Goal: Task Accomplishment & Management: Complete application form

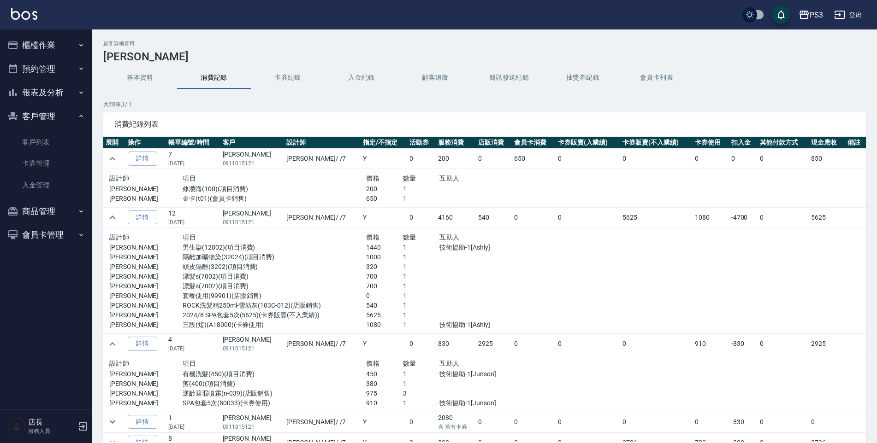
scroll to position [46, 0]
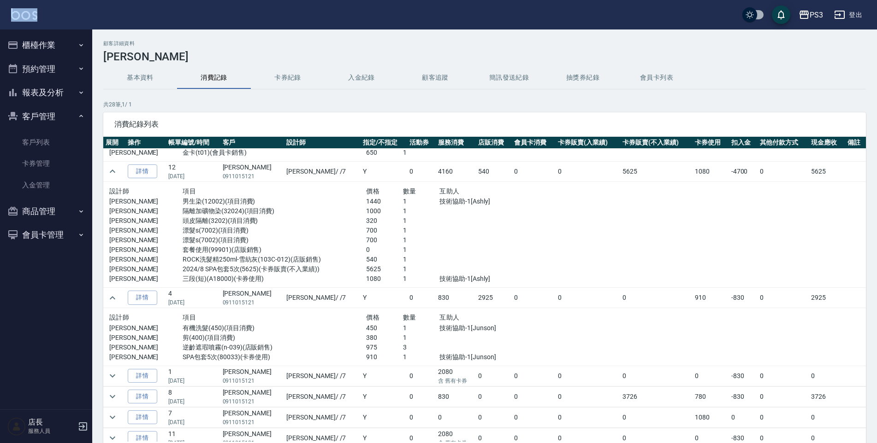
click at [77, 29] on div "PS3 登出 櫃檯作業 打帳單 帳單列表 現金收支登錄 材料自購登錄 每日結帳 排班表 現場電腦打卡 預約管理 預約管理 單日預約紀錄 單週預約紀錄 報表及分…" at bounding box center [438, 253] width 877 height 506
click at [65, 35] on button "櫃檯作業" at bounding box center [46, 45] width 85 height 24
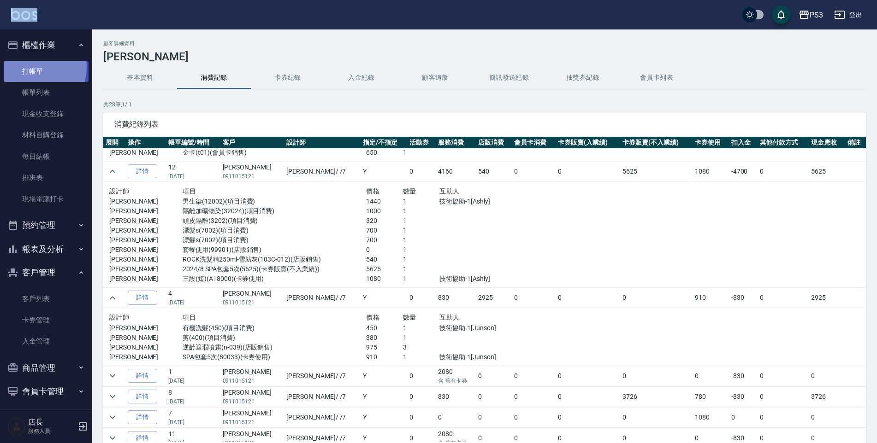
click at [32, 67] on link "打帳單" at bounding box center [46, 71] width 85 height 21
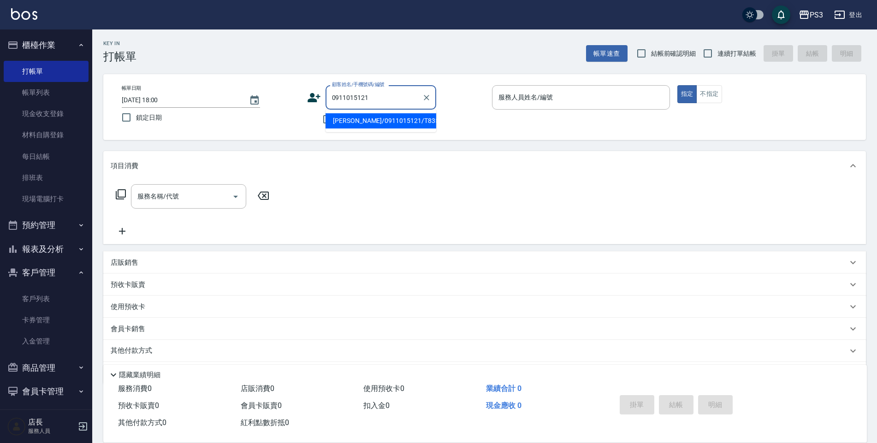
type input "[PERSON_NAME]/0911015121/T83542"
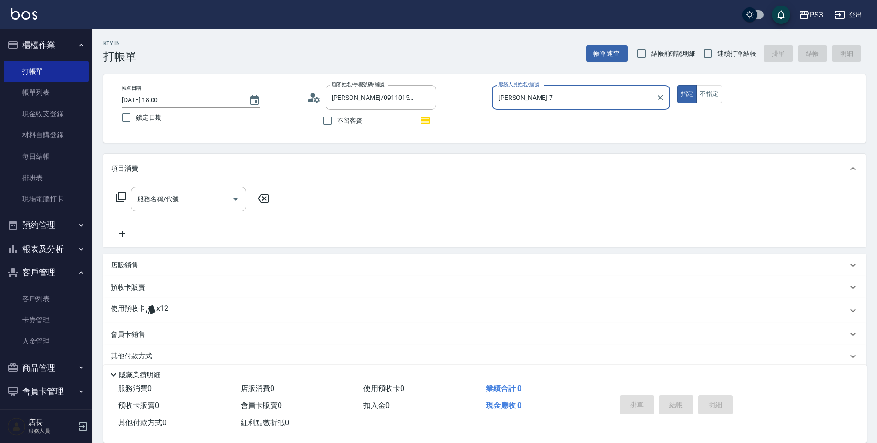
type input "[PERSON_NAME]-7"
click at [677, 85] on button "指定" at bounding box center [687, 94] width 20 height 18
type button "true"
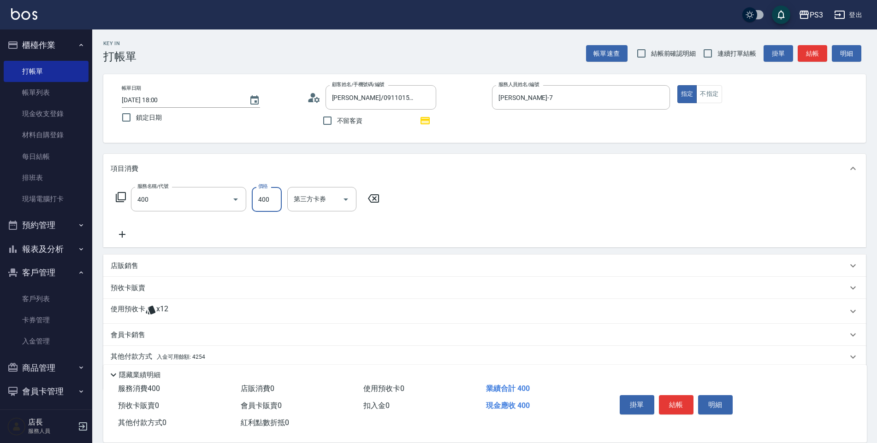
type input "剪(400)"
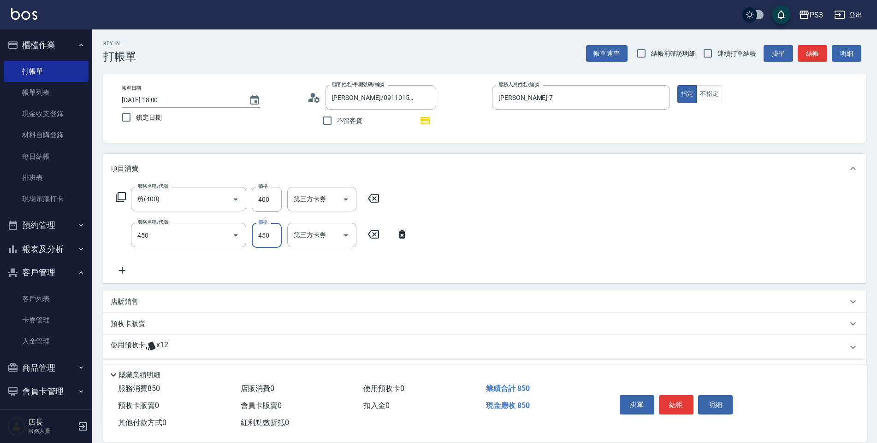
type input "有機洗髮(450)"
type input "430"
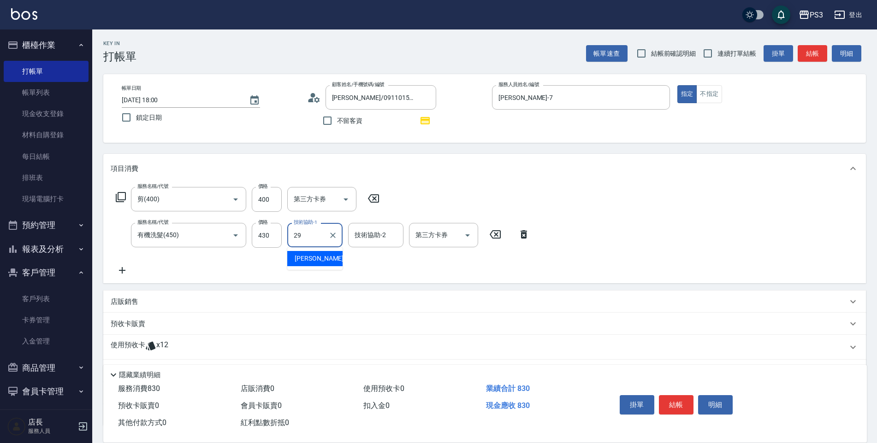
type input "[PERSON_NAME]-29"
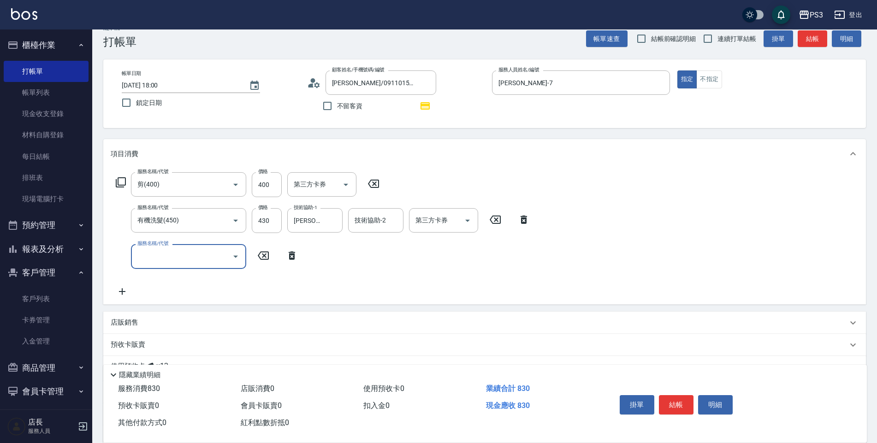
scroll to position [107, 0]
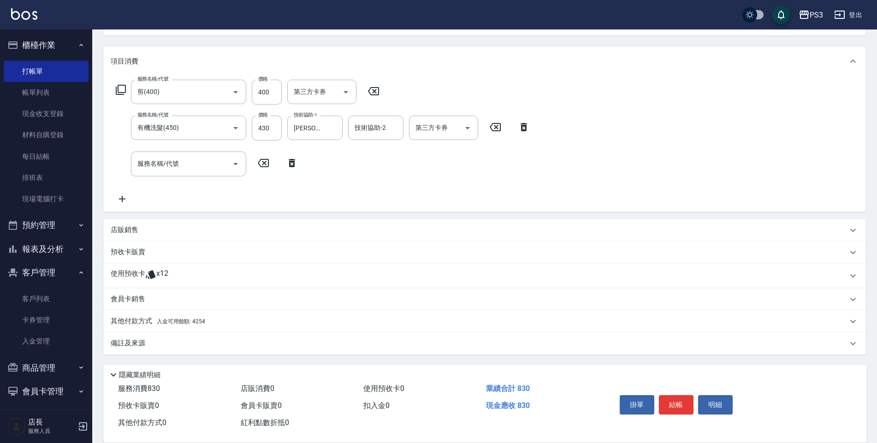
click at [140, 230] on div "店販銷售" at bounding box center [479, 230] width 736 height 10
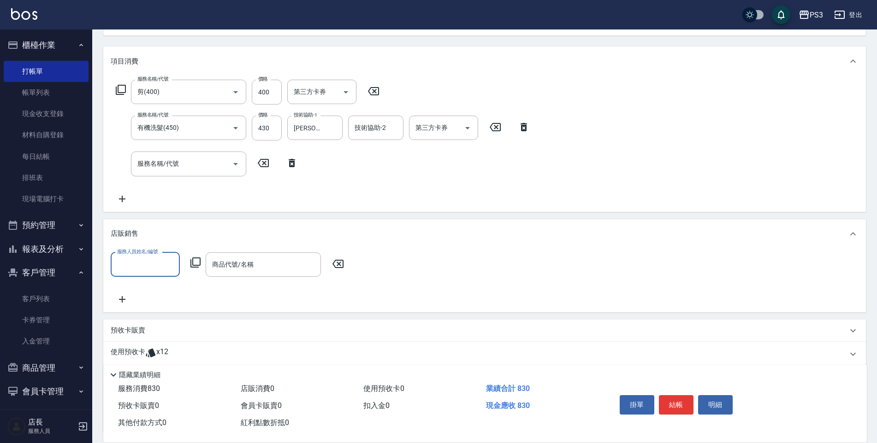
scroll to position [2, 0]
type input "[PERSON_NAME]-7"
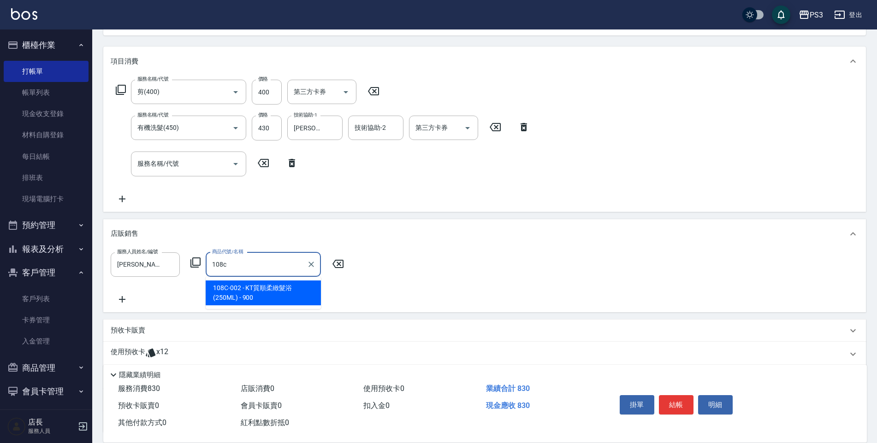
click at [269, 259] on input "108c" at bounding box center [256, 265] width 93 height 16
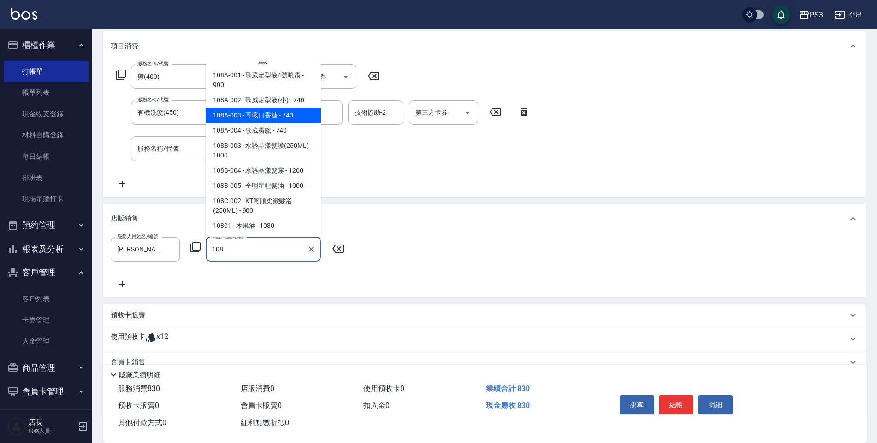
scroll to position [186, 0]
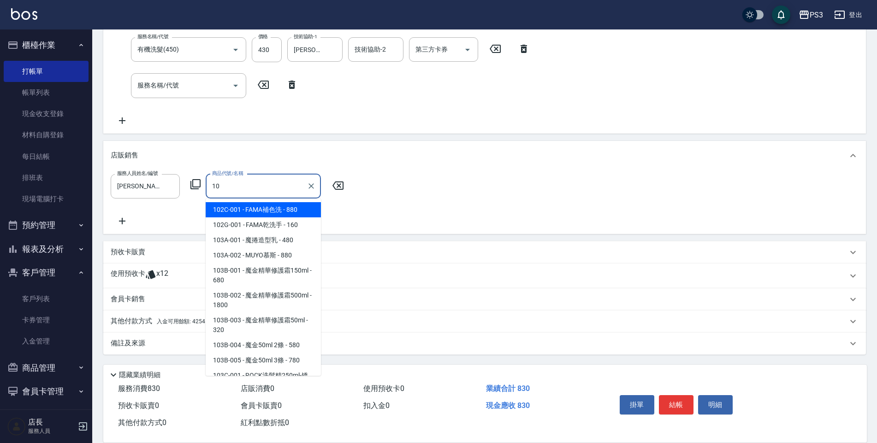
type input "104"
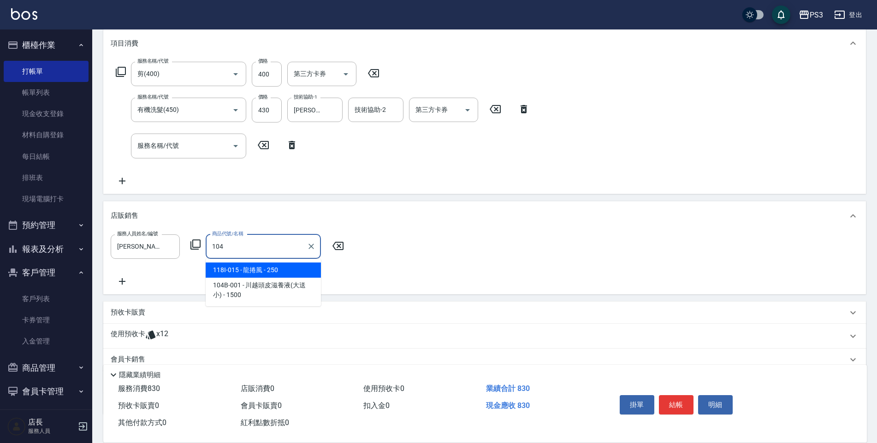
scroll to position [94, 0]
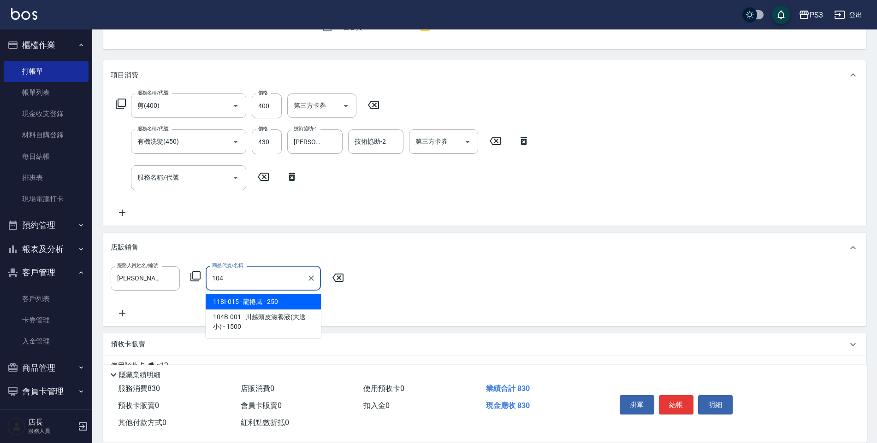
drag, startPoint x: 235, startPoint y: 283, endPoint x: 211, endPoint y: 280, distance: 24.6
click at [211, 280] on input "104" at bounding box center [256, 279] width 93 height 16
type input "s"
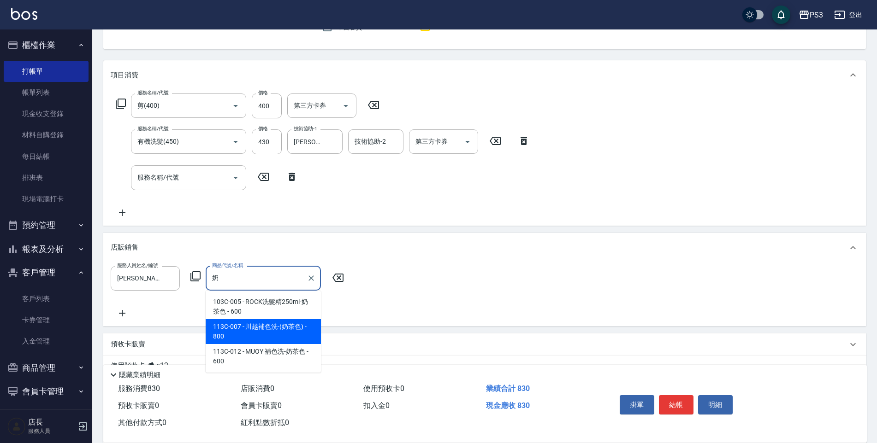
click at [241, 337] on span "113C-007 - 川越補色洗-(奶茶色) - 800" at bounding box center [263, 331] width 115 height 25
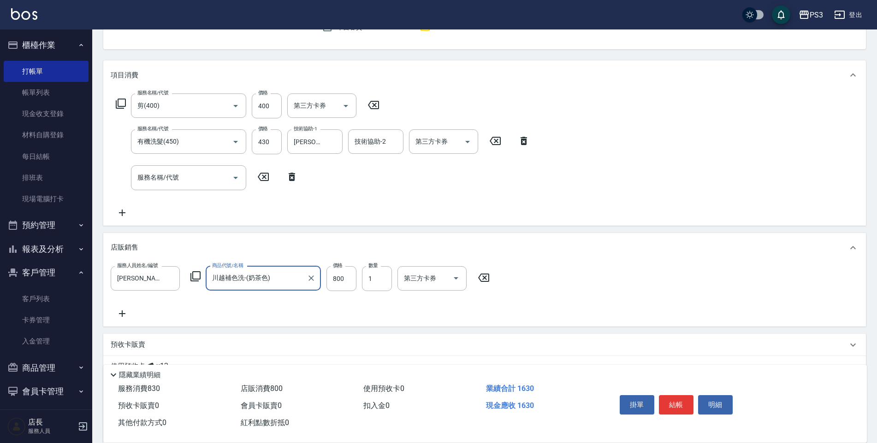
type input "川越補色洗-(奶茶色)"
click at [347, 304] on div "服務人員姓名/編號 [PERSON_NAME]-7 服務人員姓名/編號 商品代號/名稱 川越補色洗-(奶茶色) 商品代號/名稱 價格 800 價格 數量 1 …" at bounding box center [484, 292] width 747 height 53
click at [346, 284] on input "800" at bounding box center [341, 278] width 30 height 25
type input "720"
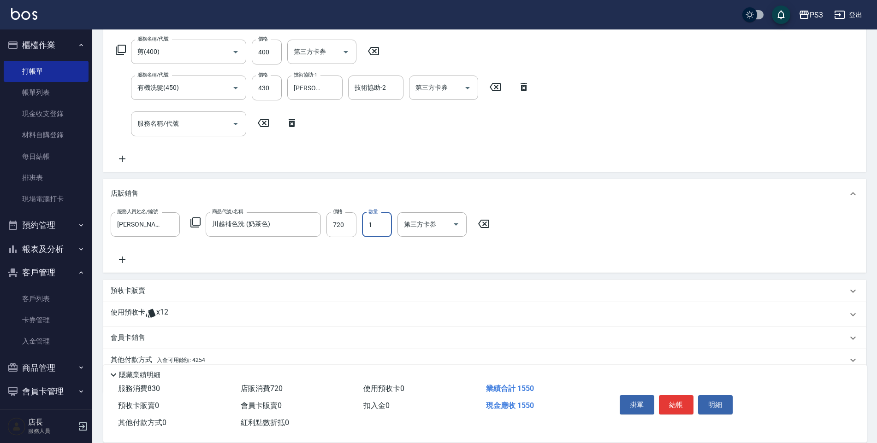
scroll to position [186, 0]
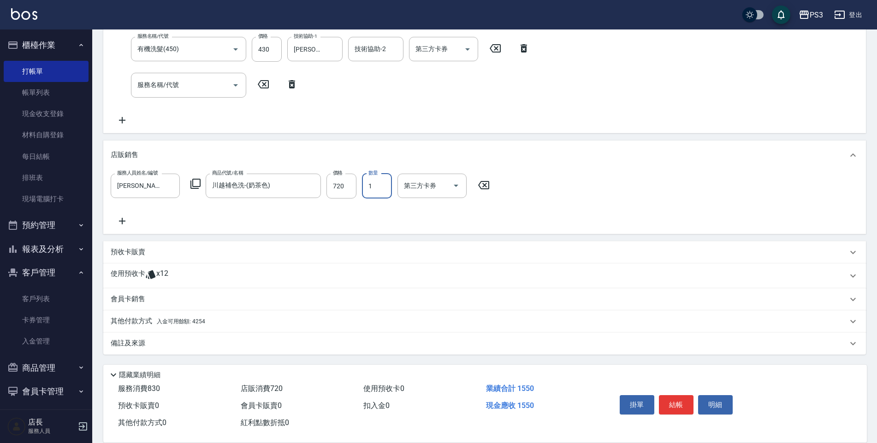
click at [195, 280] on div "使用預收卡 x12" at bounding box center [479, 276] width 736 height 14
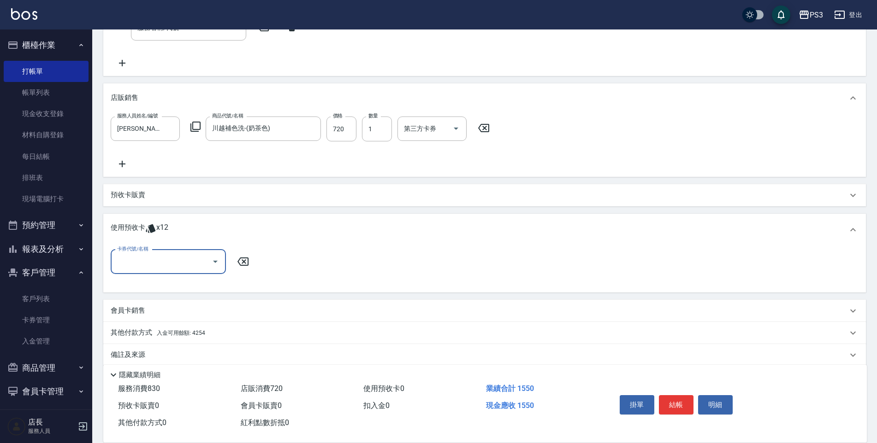
scroll to position [255, 0]
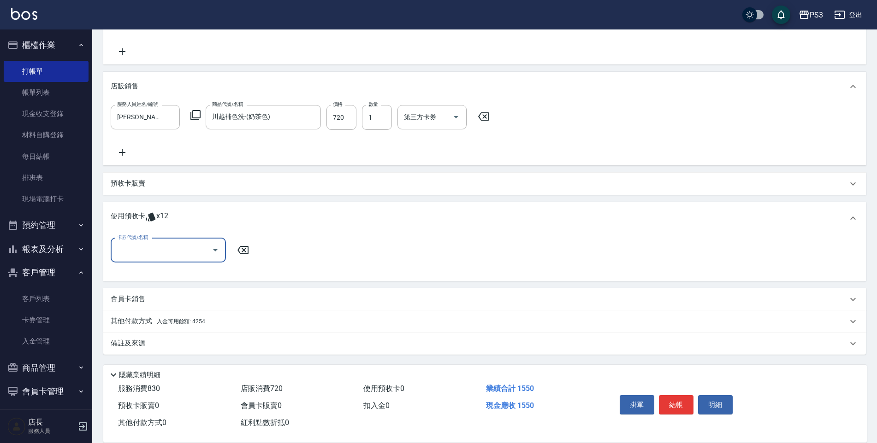
click at [194, 255] on input "卡券代號/名稱" at bounding box center [161, 250] width 93 height 16
click at [194, 278] on div "三段(短) 剩餘3張" at bounding box center [168, 273] width 115 height 15
type input "三段(短)"
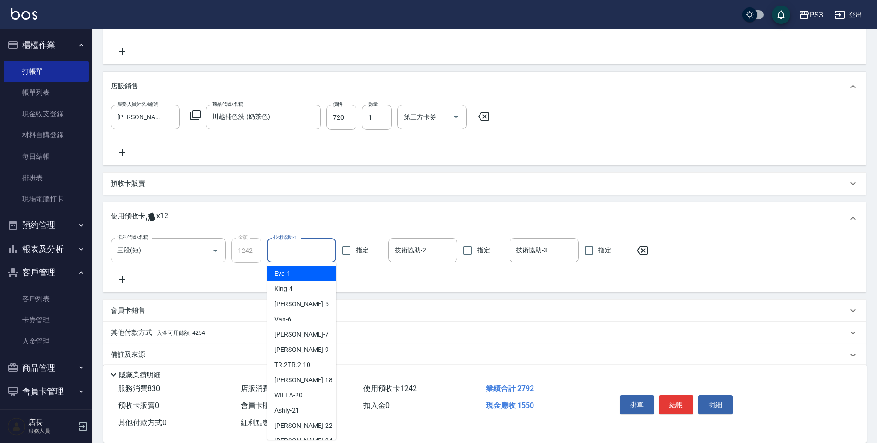
click at [278, 255] on div "技術協助-1 技術協助-1" at bounding box center [301, 250] width 69 height 24
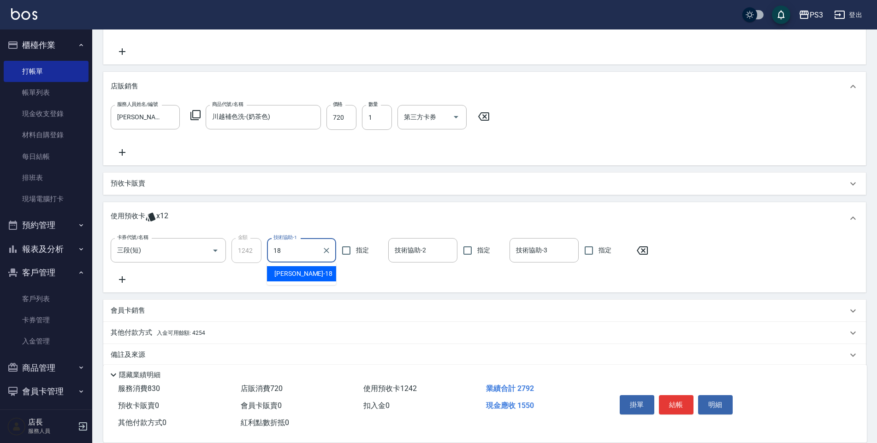
type input "恩恩-18"
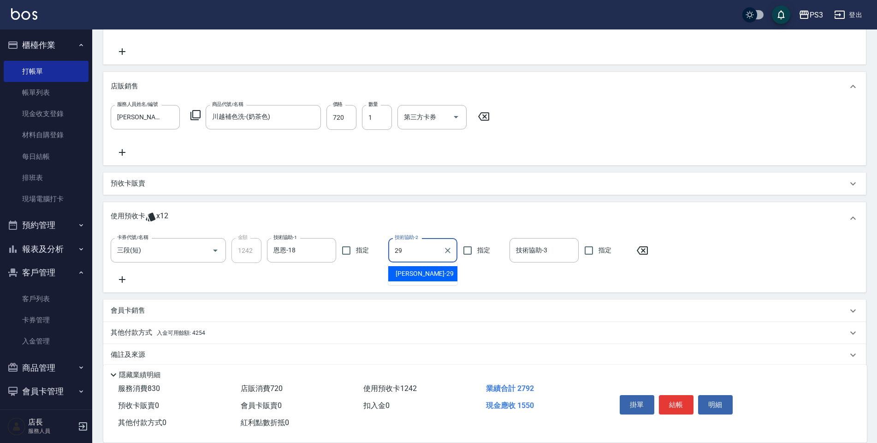
type input "[PERSON_NAME]-29"
click at [127, 279] on icon at bounding box center [122, 279] width 23 height 11
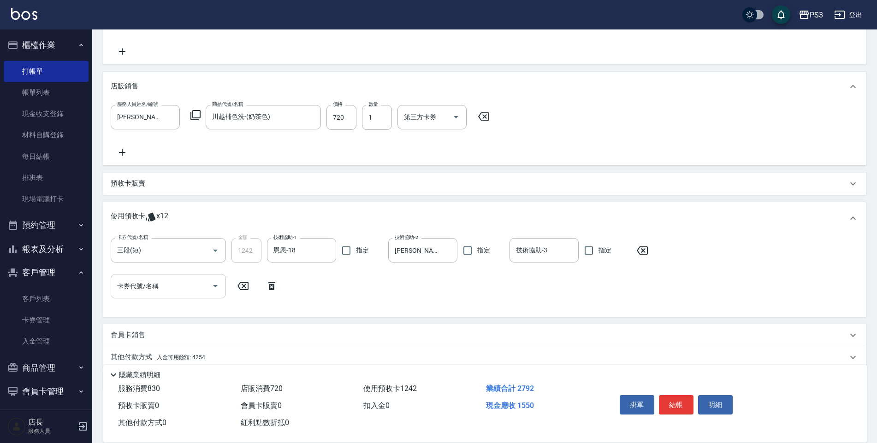
click at [124, 285] on div "卡券代號/名稱 卡券代號/名稱" at bounding box center [168, 286] width 115 height 24
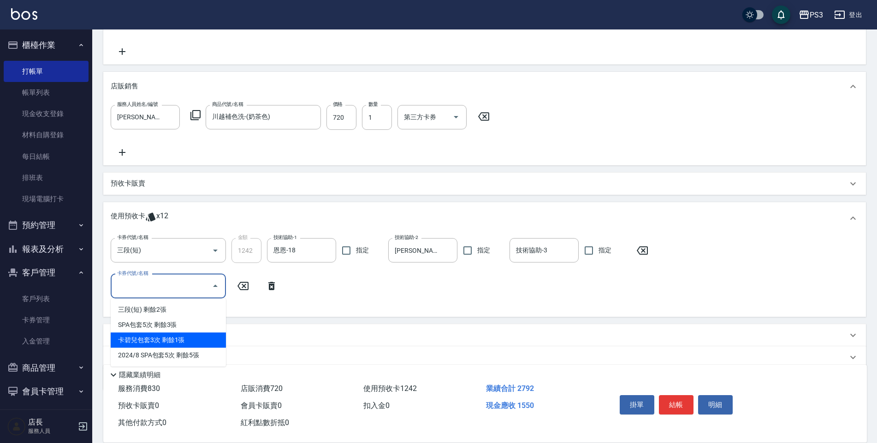
click at [143, 335] on div "卡碧兒包套3次 剩餘1張" at bounding box center [168, 340] width 115 height 15
type input "卡碧兒包套3次"
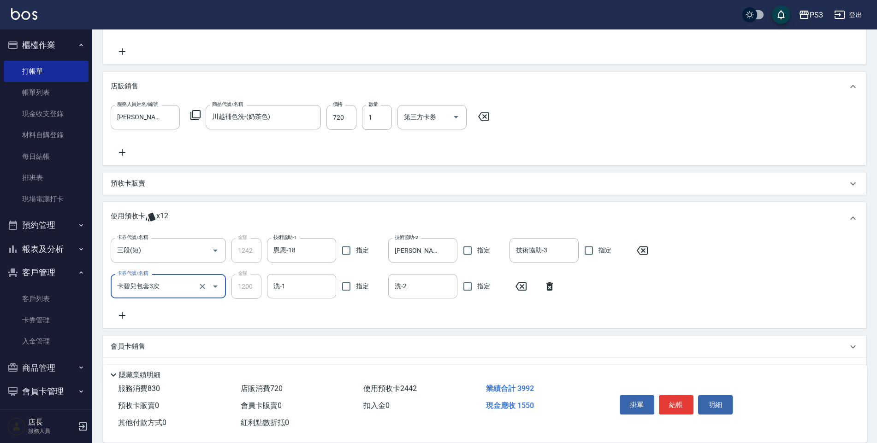
click at [188, 276] on div "卡碧兒包套3次 卡券代號/名稱" at bounding box center [168, 286] width 115 height 24
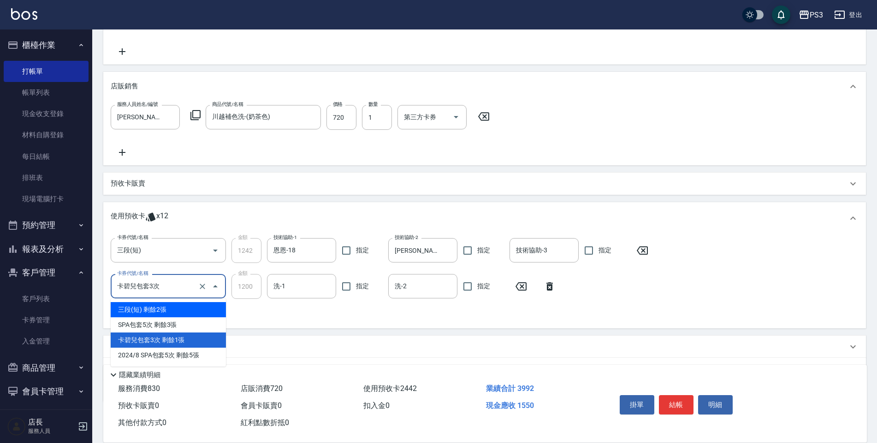
click at [201, 193] on div "預收卡販賣" at bounding box center [484, 184] width 762 height 22
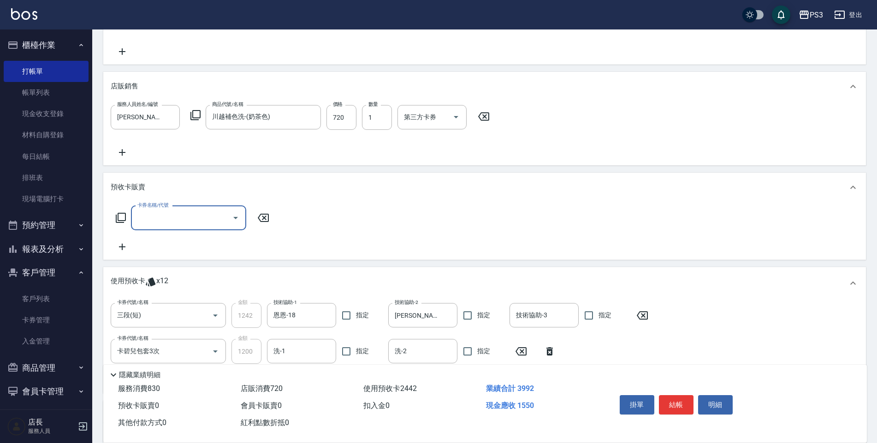
scroll to position [0, 0]
click at [550, 348] on icon at bounding box center [549, 351] width 6 height 8
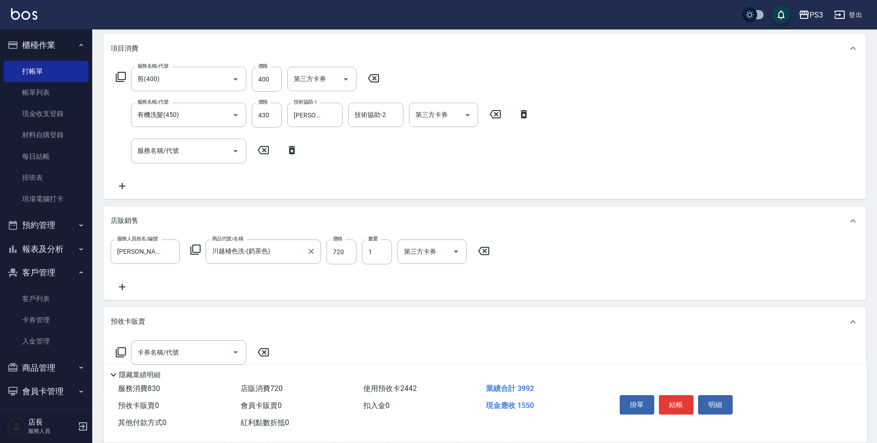
scroll to position [117, 0]
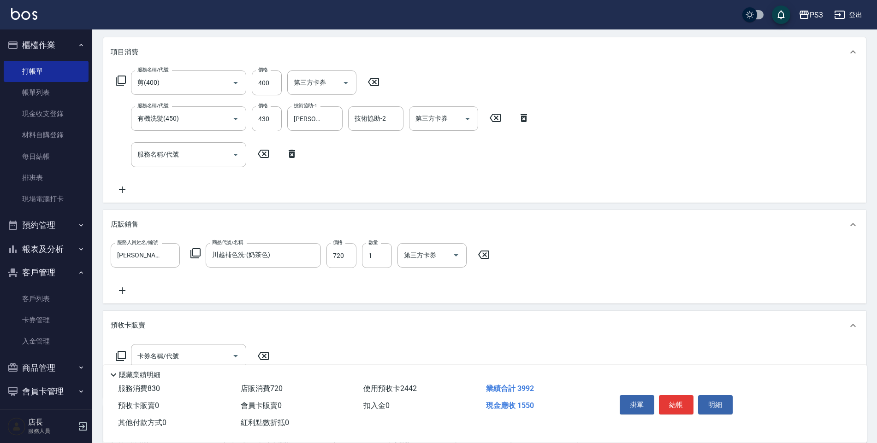
click at [153, 151] on div "服務名稱/代號 服務名稱/代號" at bounding box center [188, 154] width 115 height 24
click at [198, 153] on input "16003" at bounding box center [175, 155] width 81 height 16
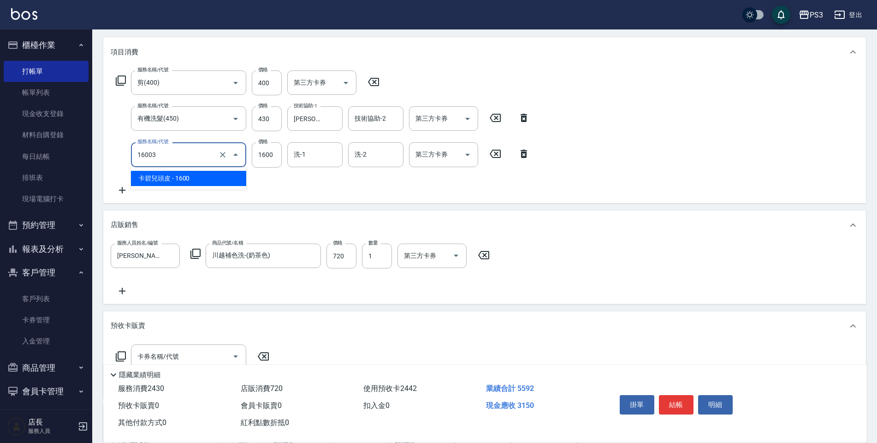
click at [206, 182] on span "卡碧兒頭皮 - 1600" at bounding box center [188, 178] width 115 height 15
type input "卡碧兒頭皮(16003)"
click at [260, 157] on input "1600" at bounding box center [267, 154] width 30 height 25
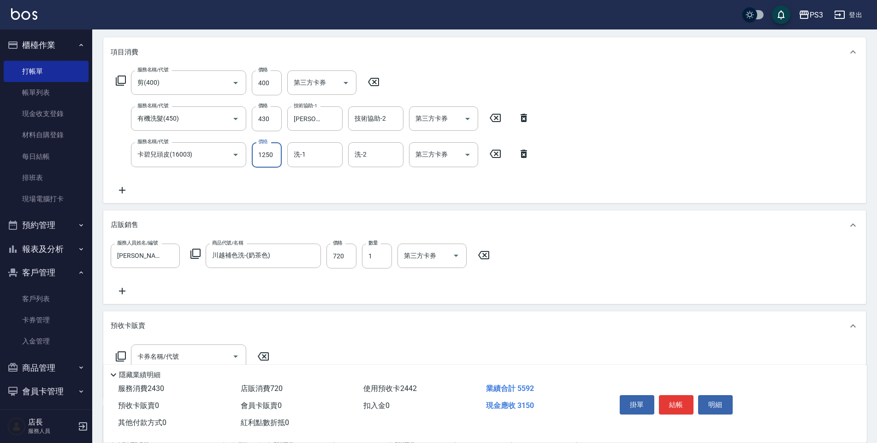
type input "1250"
type input "[PERSON_NAME]-29"
click at [406, 158] on form "洗-2 洗-2" at bounding box center [378, 154] width 61 height 24
click at [456, 157] on input "第三方卡券" at bounding box center [436, 155] width 47 height 16
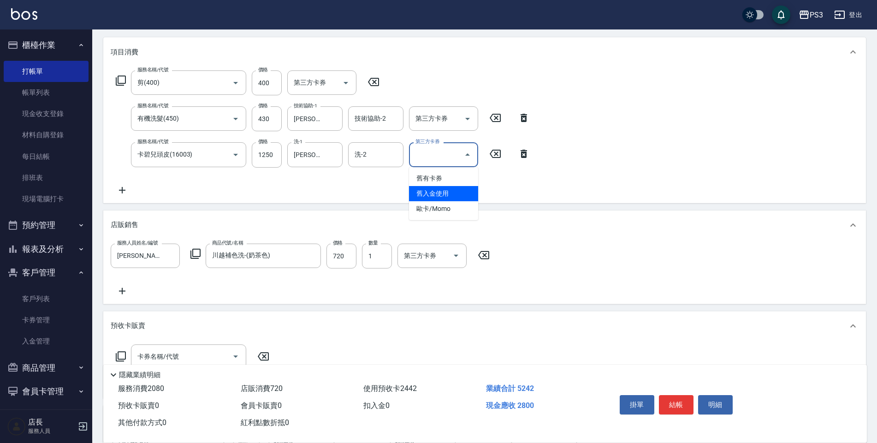
click at [447, 195] on span "舊入金使用" at bounding box center [443, 193] width 69 height 15
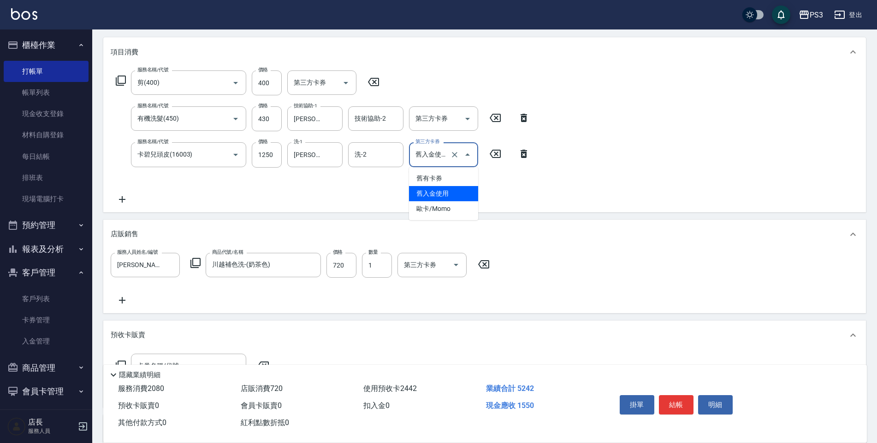
click at [438, 154] on input "舊入金使用" at bounding box center [430, 155] width 35 height 16
click at [455, 178] on span "舊有卡券" at bounding box center [443, 178] width 69 height 15
type input "舊有卡券"
click at [415, 200] on div "服務名稱/代號 剪(400) 服務名稱/代號 價格 400 價格 第三方卡券 第三方卡券 服務名稱/代號 有機洗髮(450) 服務名稱/代號 價格 430 價…" at bounding box center [323, 138] width 424 height 134
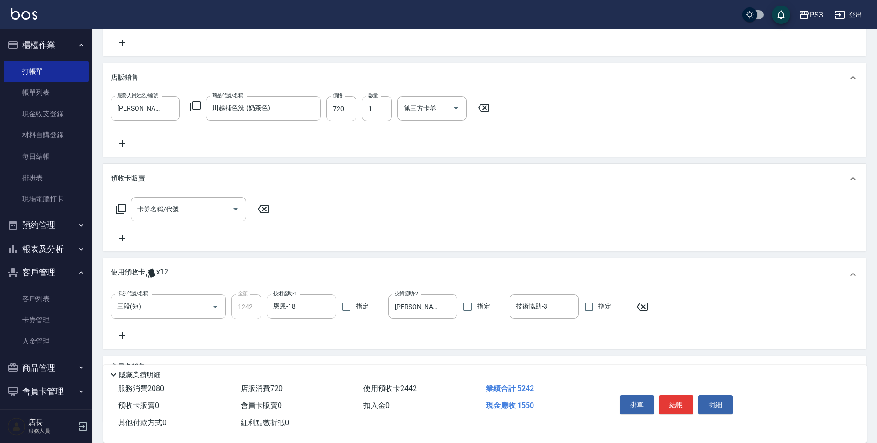
scroll to position [341, 0]
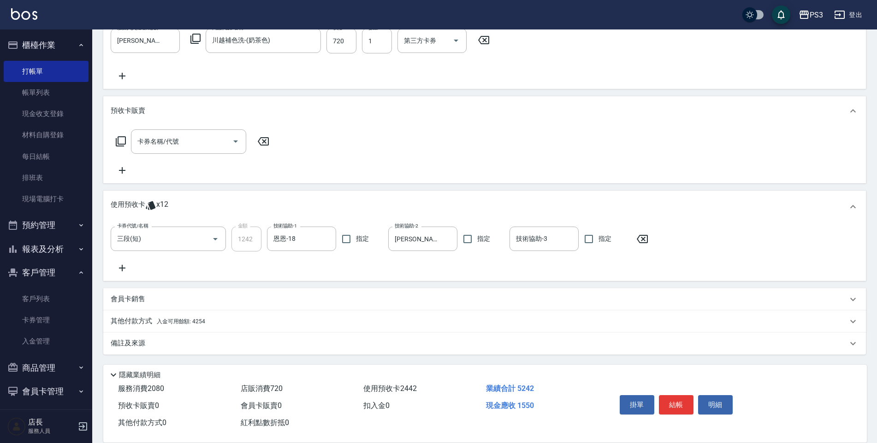
click at [218, 317] on div "其他付款方式 入金可用餘額: 4254" at bounding box center [479, 322] width 736 height 10
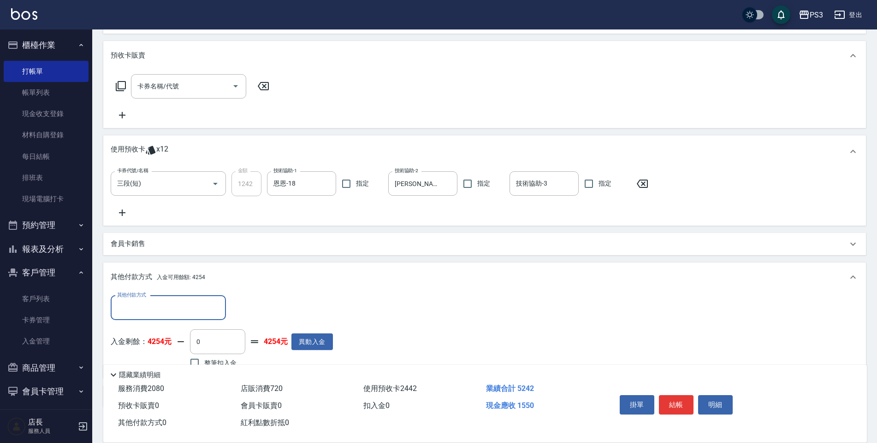
scroll to position [433, 0]
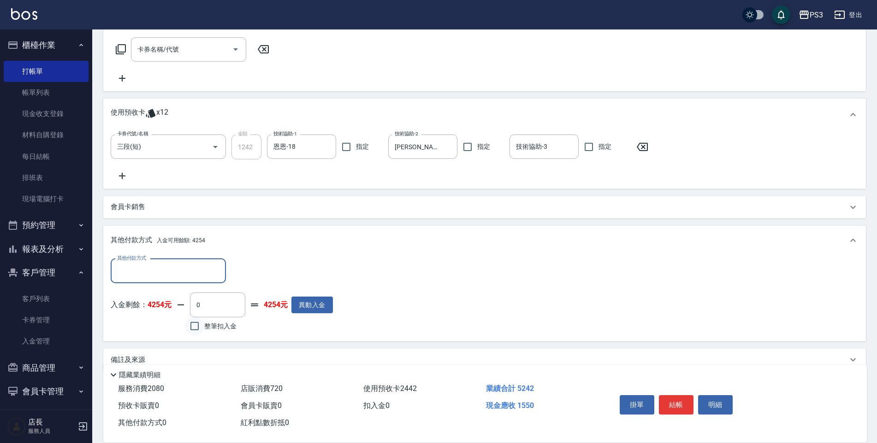
click at [196, 325] on input "整筆扣入金" at bounding box center [194, 326] width 19 height 19
checkbox input "true"
type input "1550"
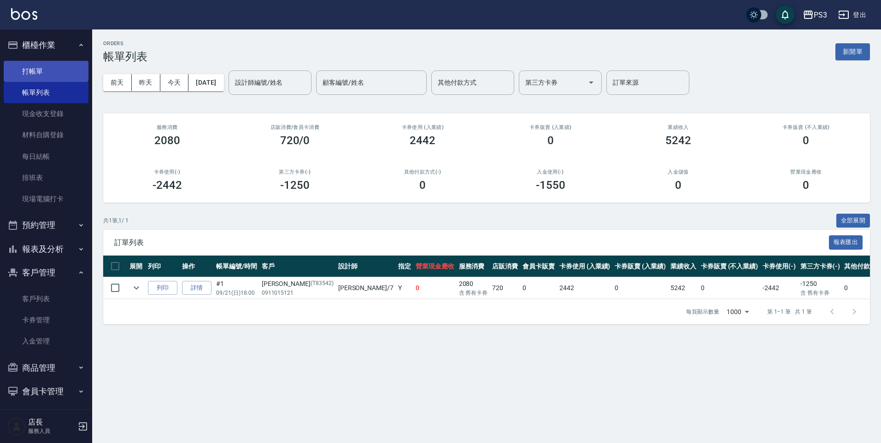
click at [36, 77] on link "打帳單" at bounding box center [46, 71] width 85 height 21
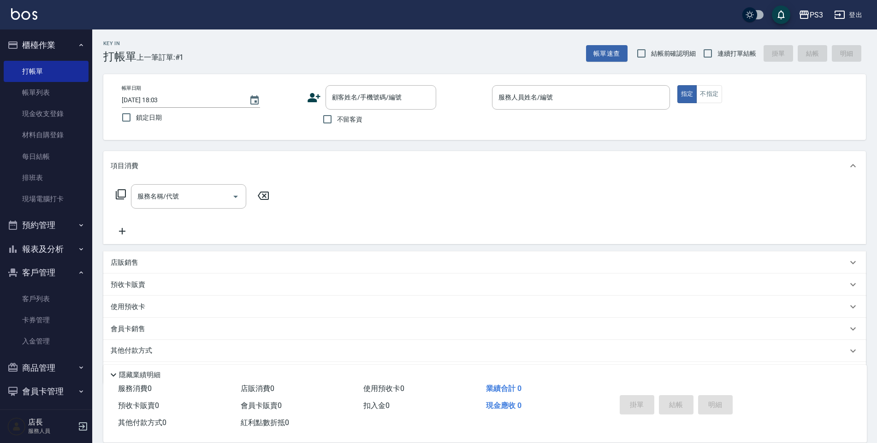
click at [736, 52] on span "連續打單結帳" at bounding box center [736, 54] width 39 height 10
click at [717, 52] on input "連續打單結帳" at bounding box center [707, 53] width 19 height 19
checkbox input "true"
click at [395, 101] on input "顧客姓名/手機號碼/編號" at bounding box center [374, 97] width 88 height 16
type input "[PERSON_NAME]/0958374328/t85878"
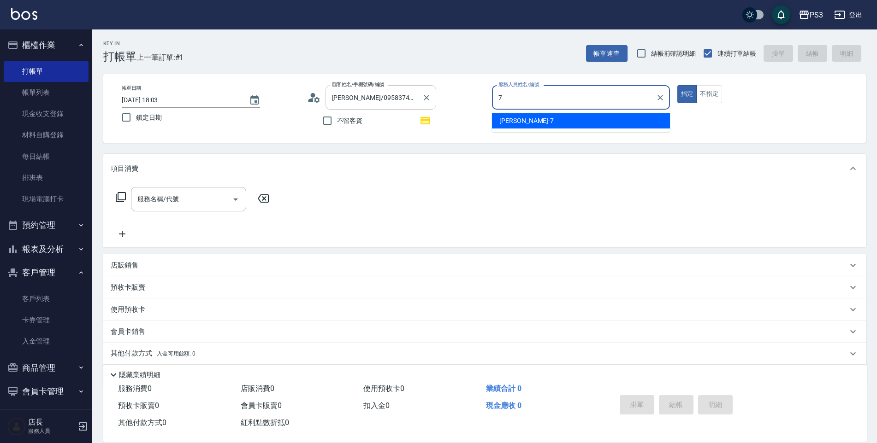
type input "7"
type button "true"
type input "[PERSON_NAME]-7"
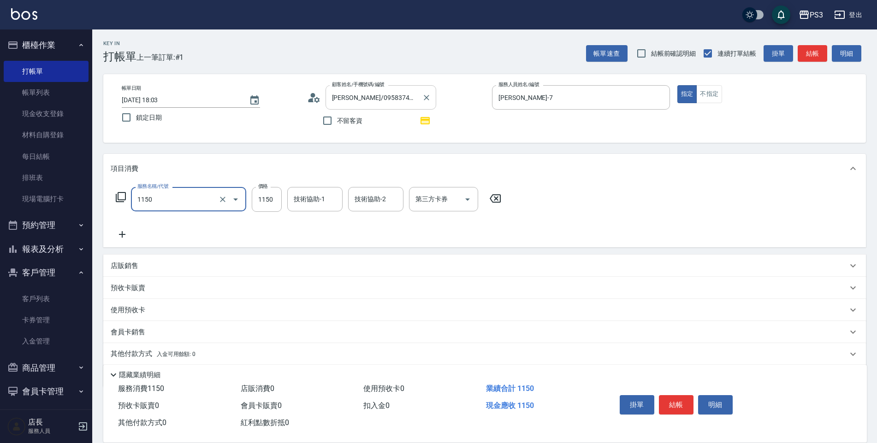
type input "全能修復洗(1150)"
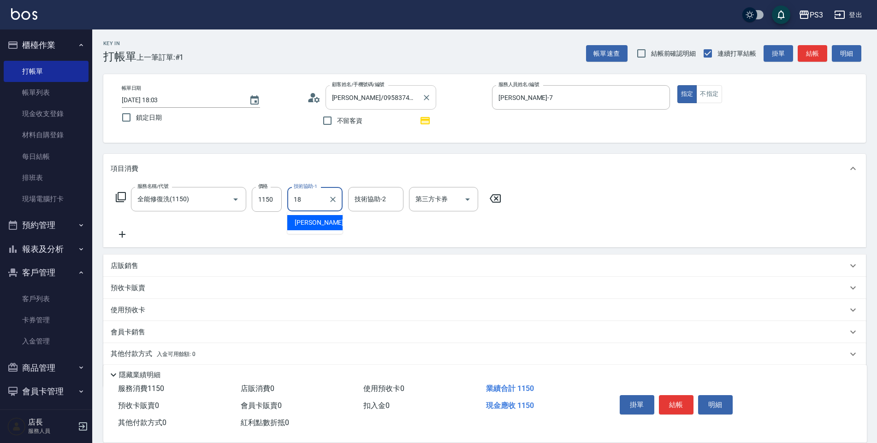
type input "恩恩-18"
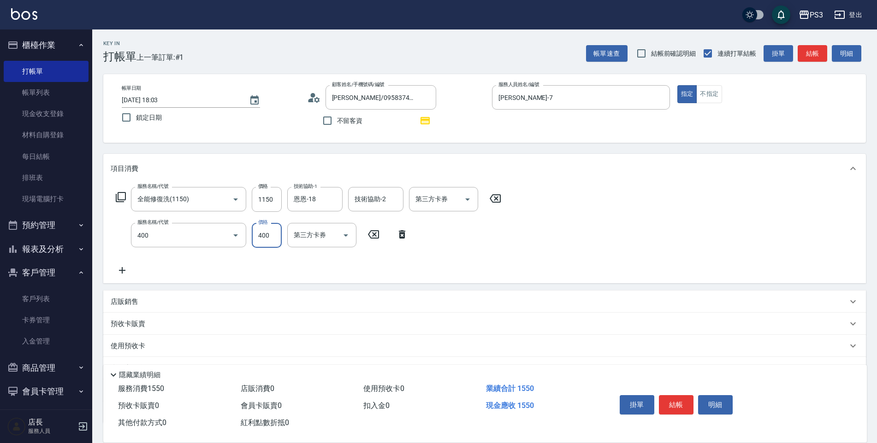
type input "剪(400)"
click at [264, 239] on input "6300" at bounding box center [267, 235] width 30 height 25
click at [269, 236] on input "6300" at bounding box center [267, 235] width 30 height 25
type input "630"
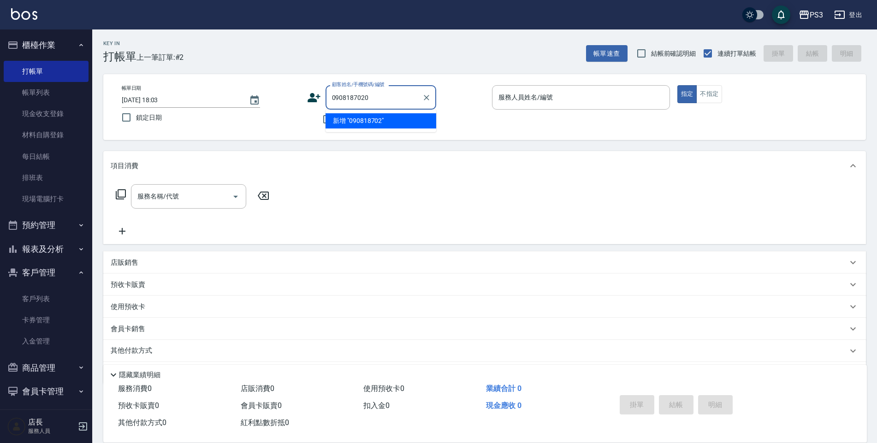
type input "0908187020"
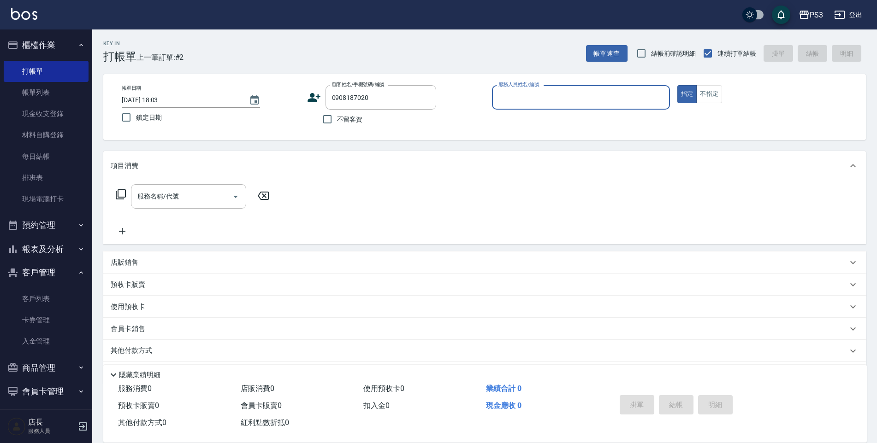
click at [314, 91] on icon at bounding box center [314, 98] width 14 height 14
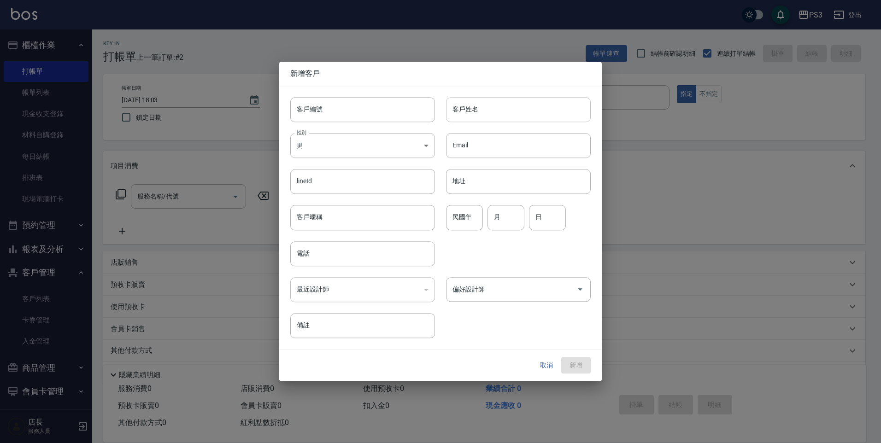
click at [480, 119] on input "客戶姓名" at bounding box center [518, 109] width 145 height 25
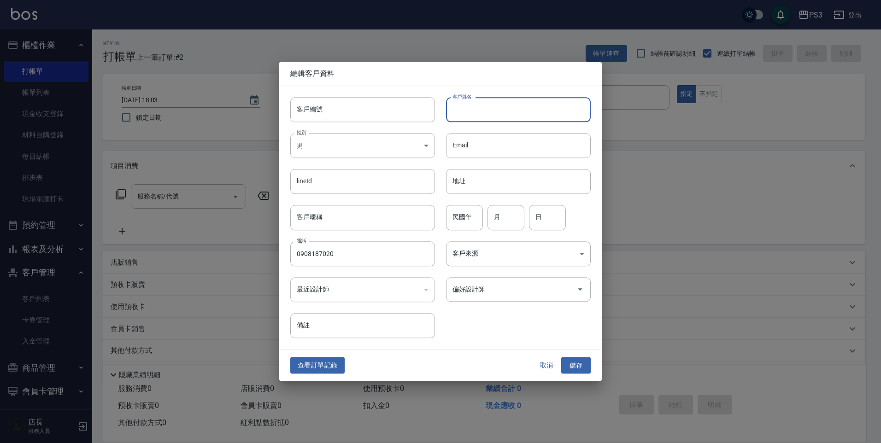
type input "0908187020"
click at [481, 116] on input "客戶姓名" at bounding box center [518, 109] width 145 height 25
type input "c"
type input "湖燦新"
type input "96"
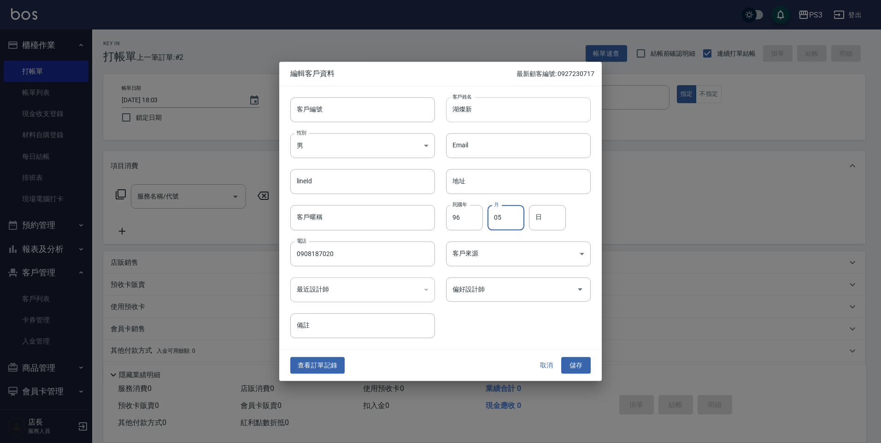
type input "05"
type input "1"
click at [515, 205] on div "民國年 96 民國年 月 05 月 日 日" at bounding box center [513, 212] width 156 height 36
click at [514, 218] on input "05" at bounding box center [506, 218] width 37 height 25
type input "08"
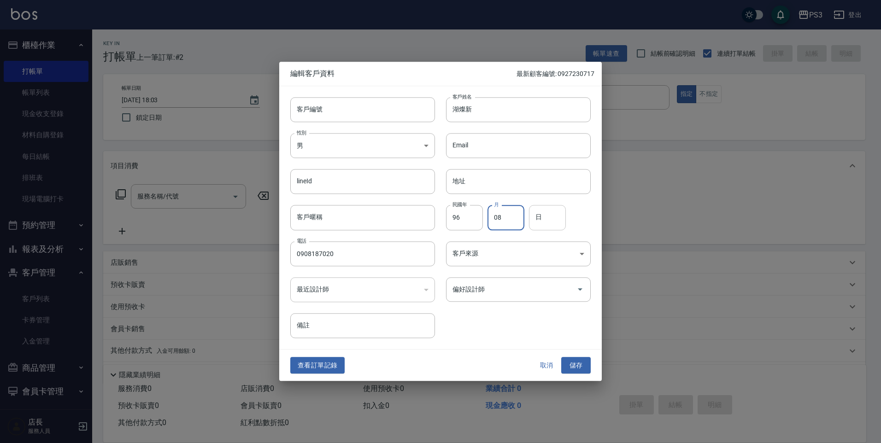
click at [549, 221] on input "日" at bounding box center [547, 218] width 37 height 25
type input "15"
click at [580, 367] on button "儲存" at bounding box center [575, 365] width 29 height 17
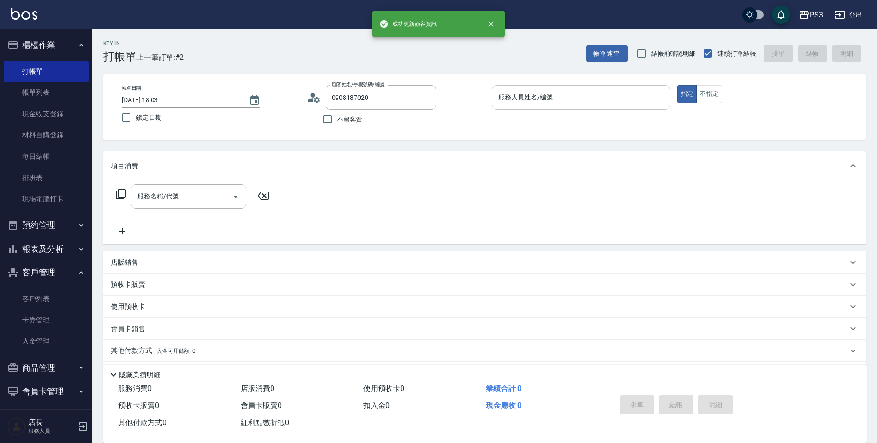
click at [518, 99] on input "服務人員姓名/編號" at bounding box center [581, 97] width 170 height 16
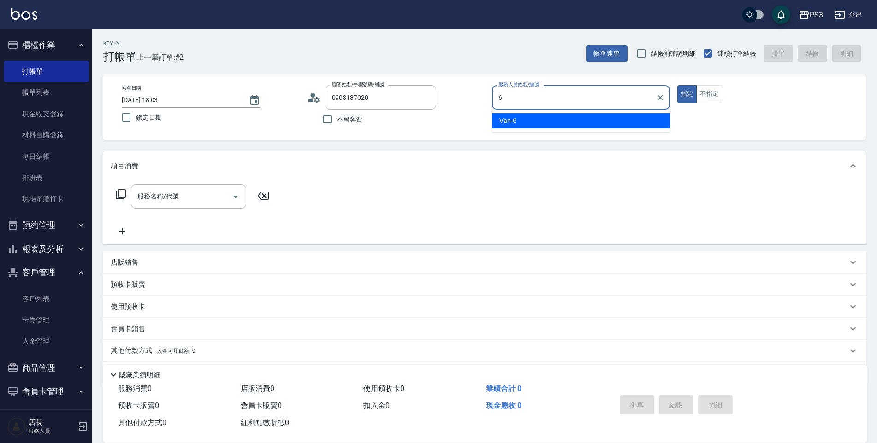
type input "Van-6"
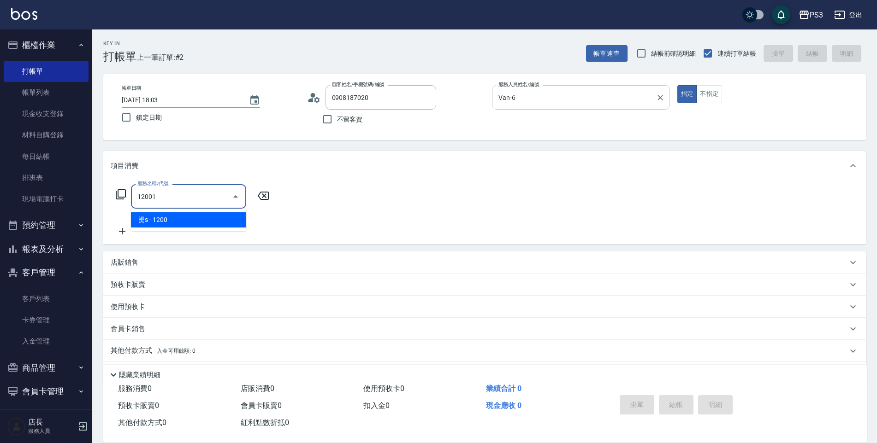
type input "燙s(12001)"
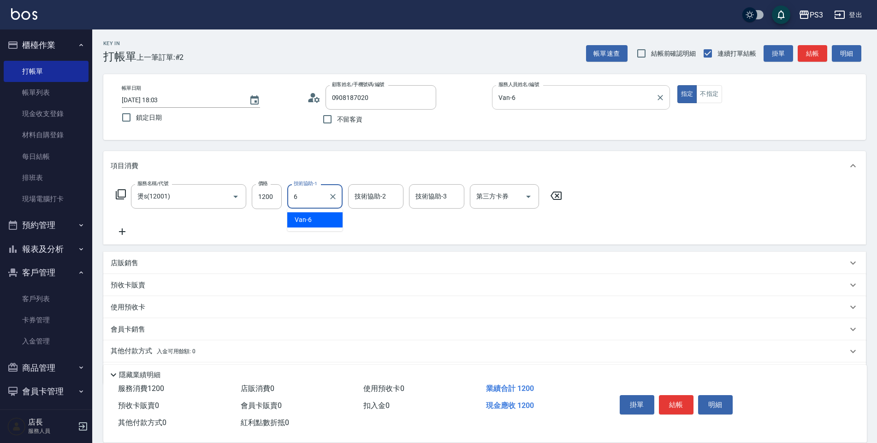
type input "Van-6"
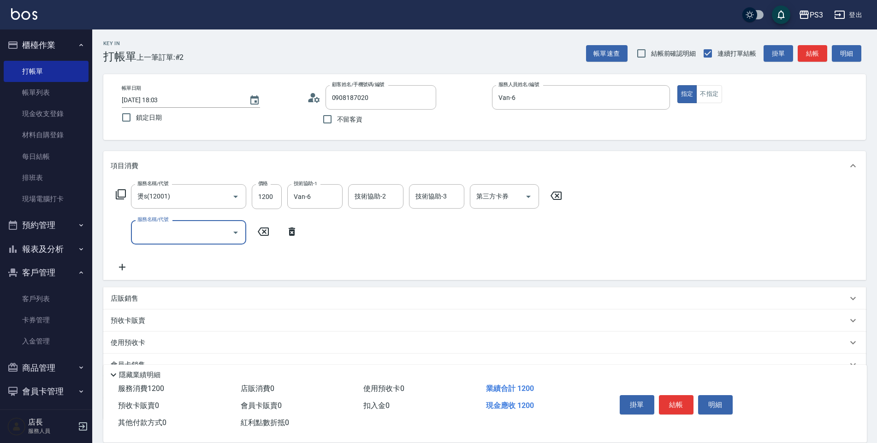
click at [203, 295] on div "店販銷售" at bounding box center [479, 299] width 736 height 10
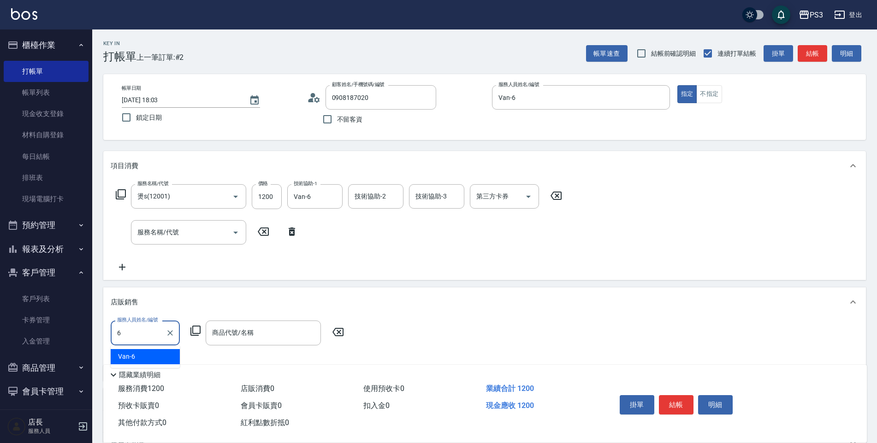
type input "Van-6"
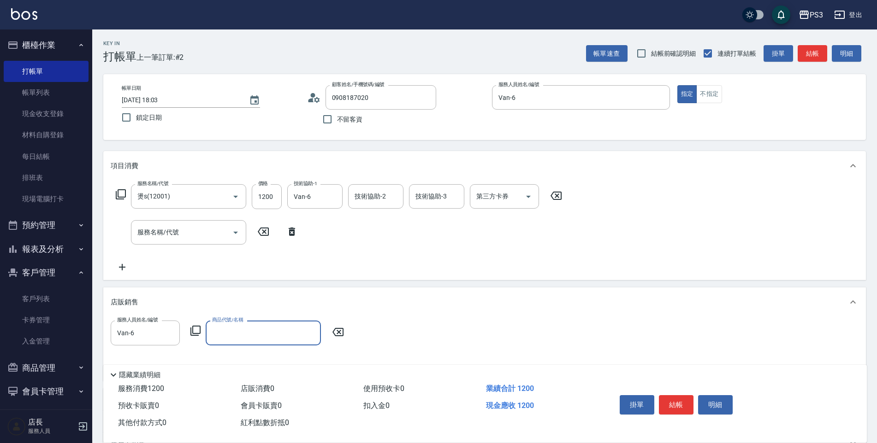
click at [247, 337] on input "商品代號/名稱" at bounding box center [263, 333] width 107 height 16
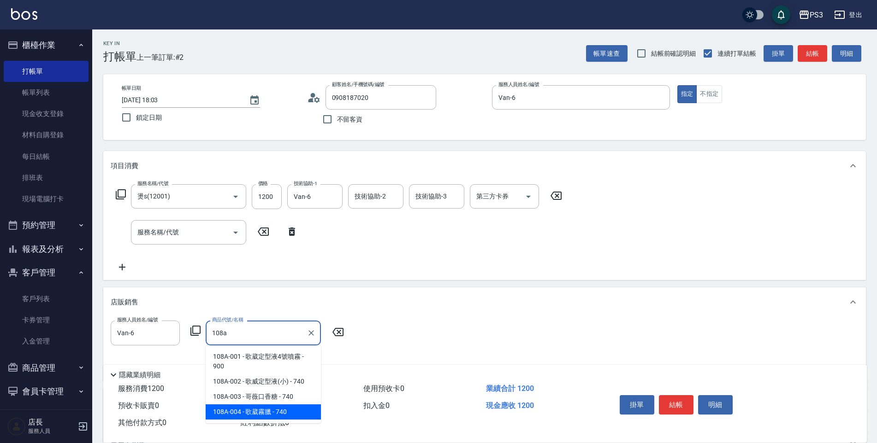
click at [250, 413] on span "108A-004 - 歌葳霧臘 - 740" at bounding box center [263, 412] width 115 height 15
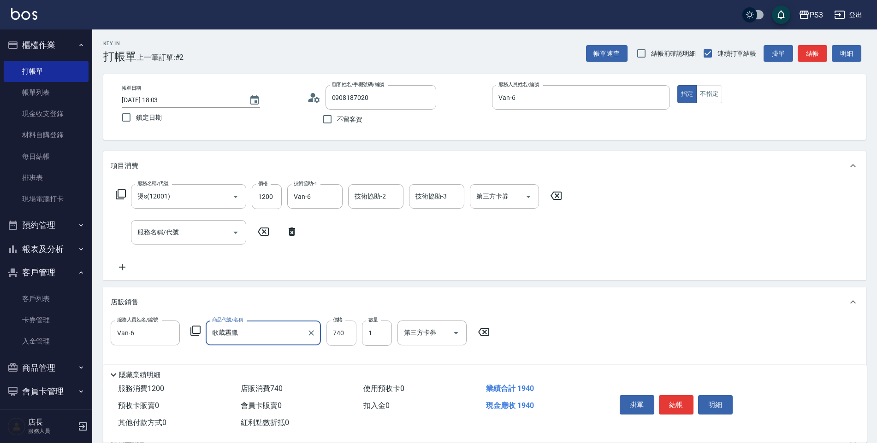
type input "歌葳霧臘"
click at [338, 327] on input "740" at bounding box center [341, 333] width 30 height 25
click at [587, 335] on div "服務人員姓名/編號 Van-6 服務人員姓名/編號 商品代號/名稱 歌葳霧臘 商品代號/名稱 價格 740 價格 數量 1 數量 第三方卡券 第三方卡券" at bounding box center [484, 347] width 747 height 53
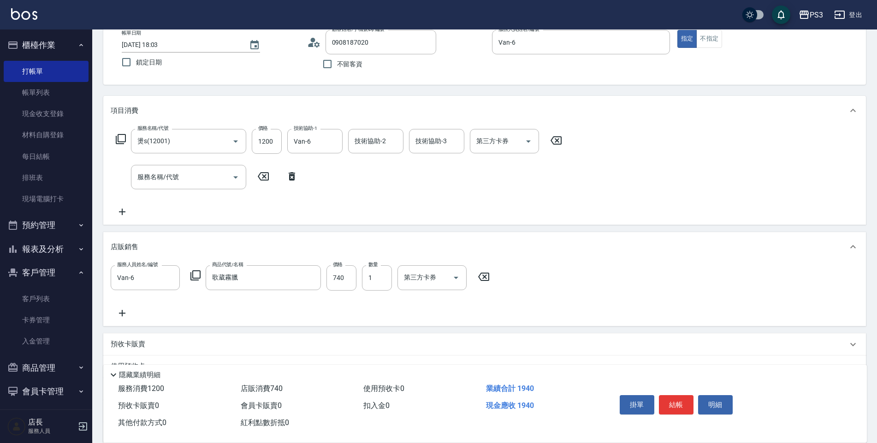
scroll to position [92, 0]
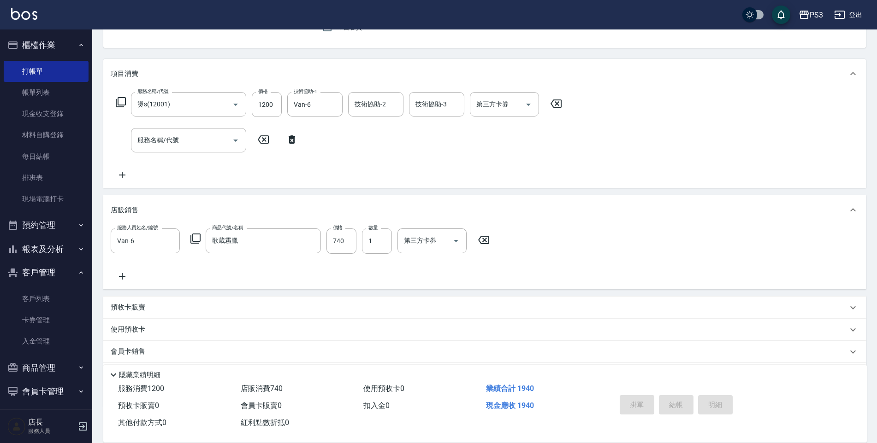
type input "[DATE] 18:05"
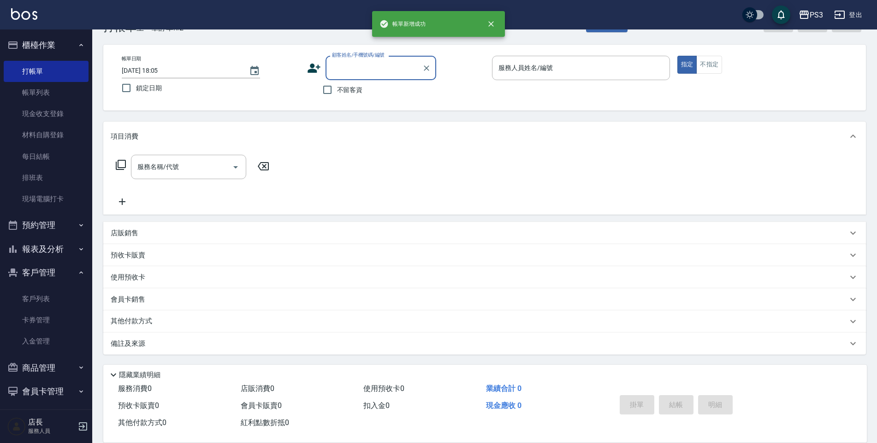
scroll to position [29, 0]
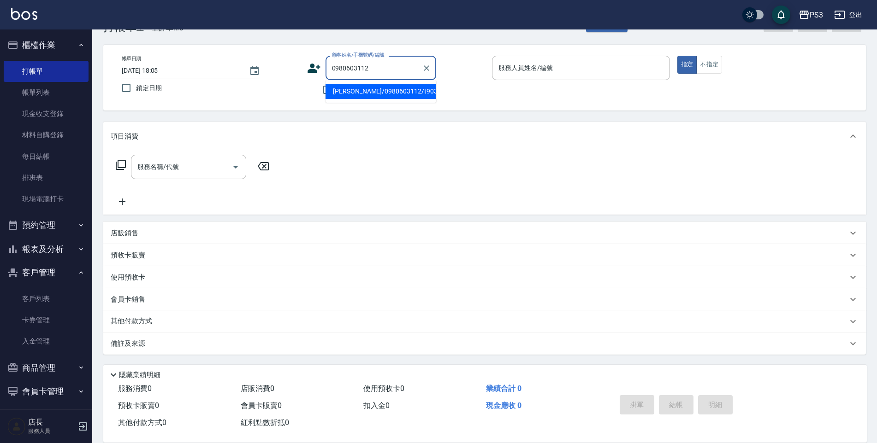
type input "[PERSON_NAME]/0980603112/t90318"
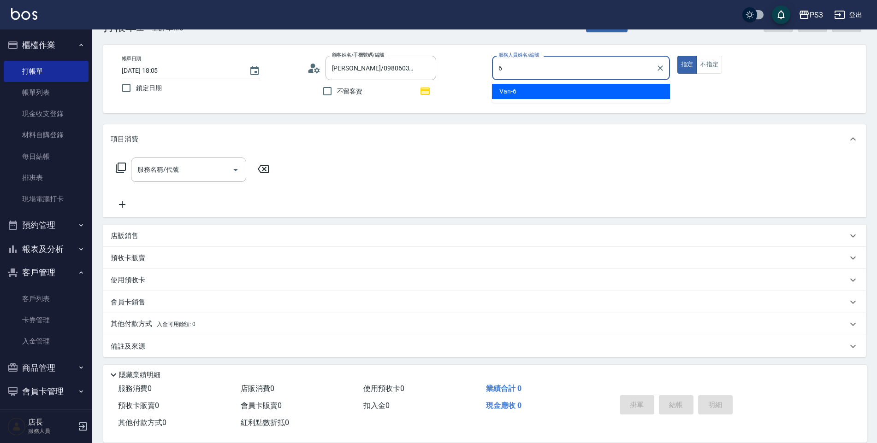
type input "Van-6"
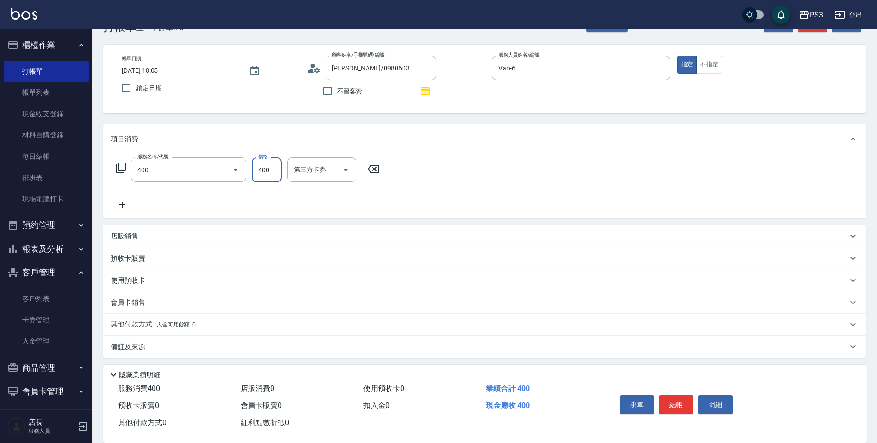
type input "剪(400)"
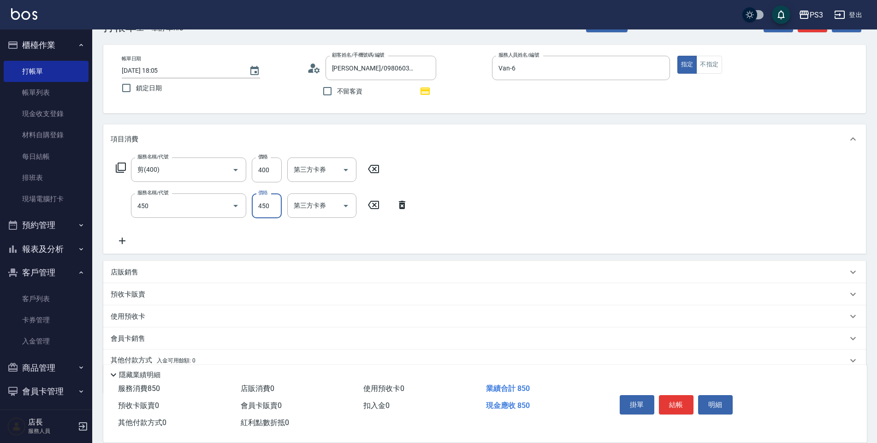
type input "有機洗髮(450)"
type input "230"
type input "Van-6"
click at [391, 206] on icon "Clear" at bounding box center [393, 205] width 9 height 9
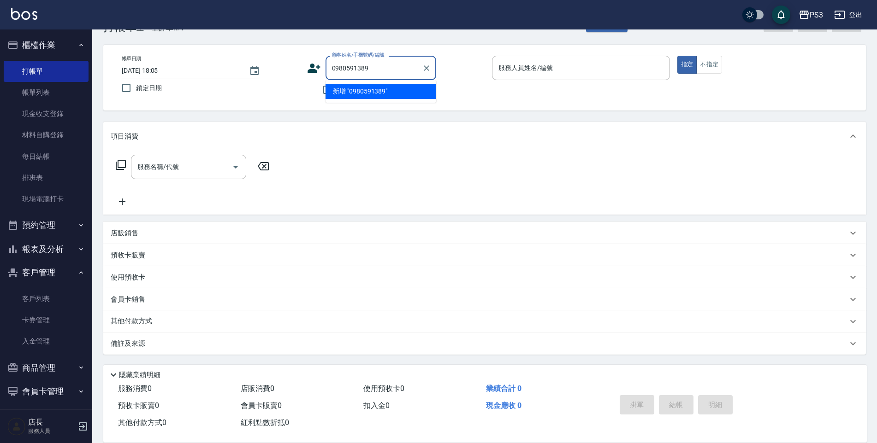
type input "0980591389"
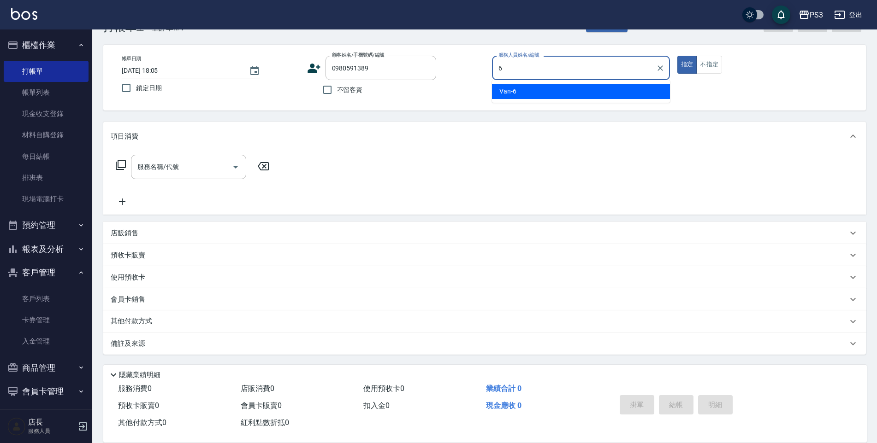
type input "Van-6"
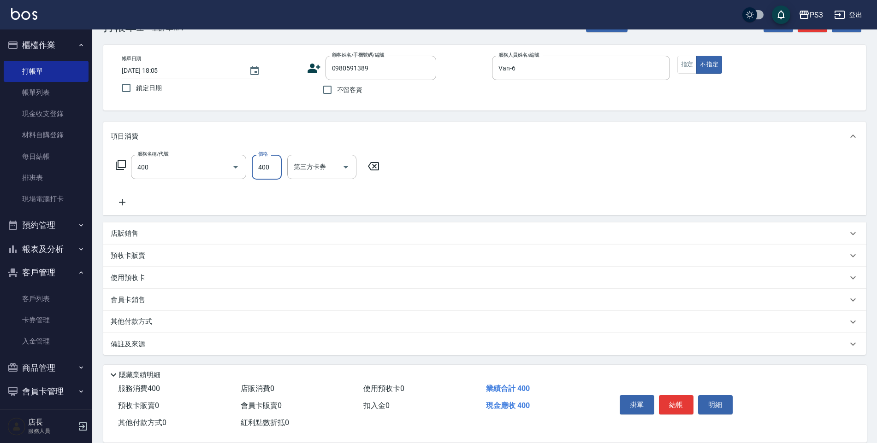
type input "剪(400)"
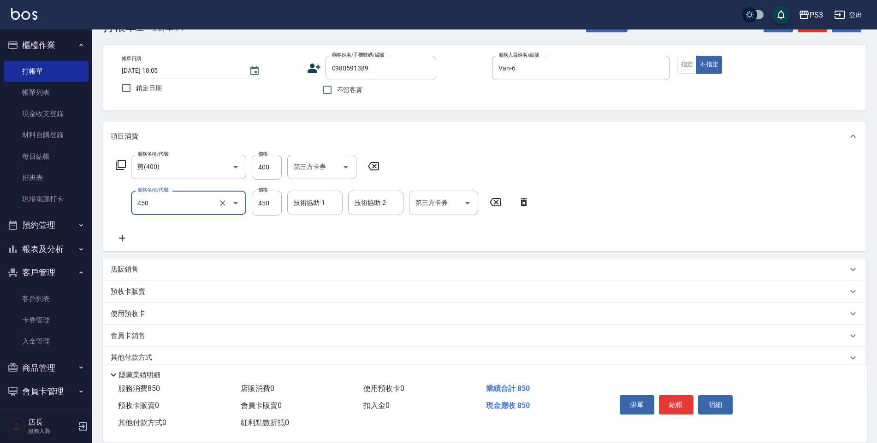
type input "有機洗髮(450)"
type input "200"
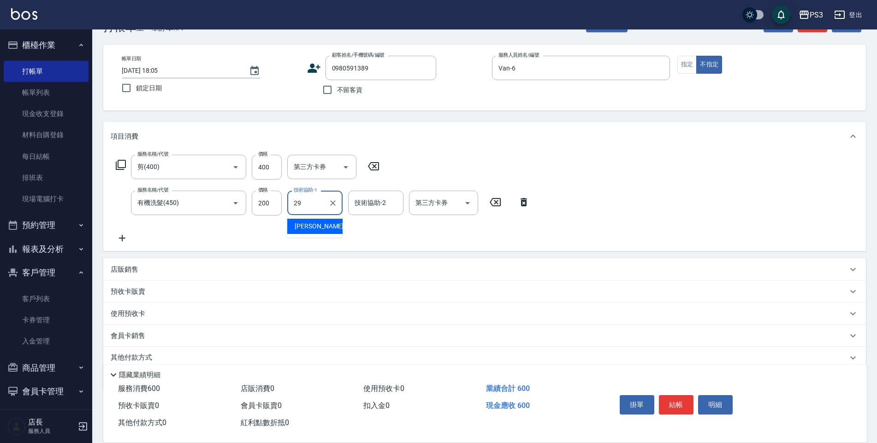
type input "[PERSON_NAME]-29"
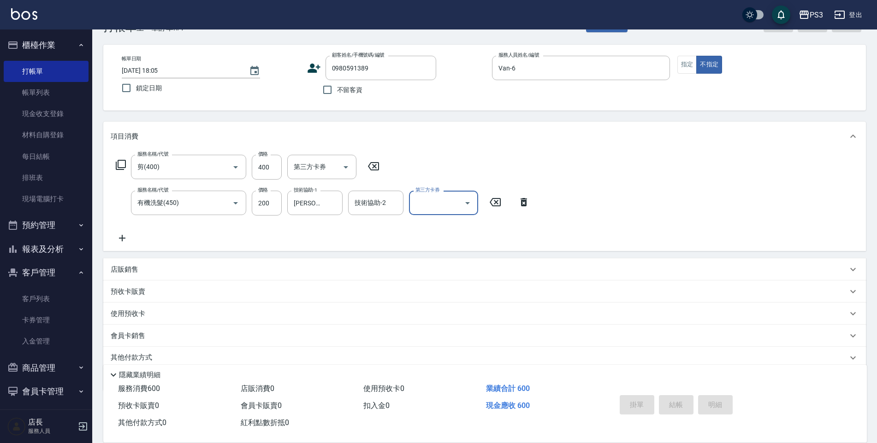
type input "[DATE] 18:06"
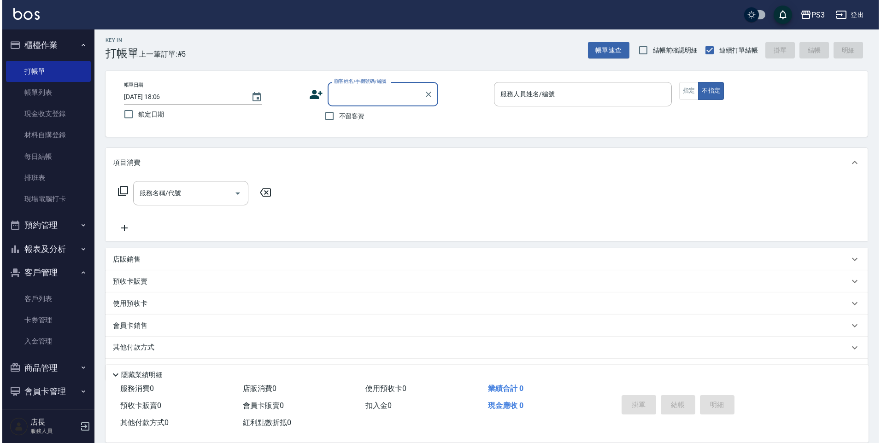
scroll to position [0, 0]
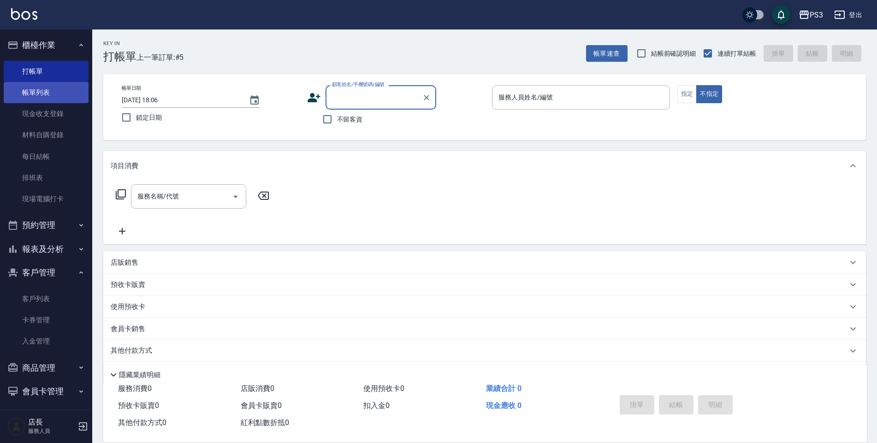
click at [43, 91] on link "帳單列表" at bounding box center [46, 92] width 85 height 21
